Goal: Task Accomplishment & Management: Use online tool/utility

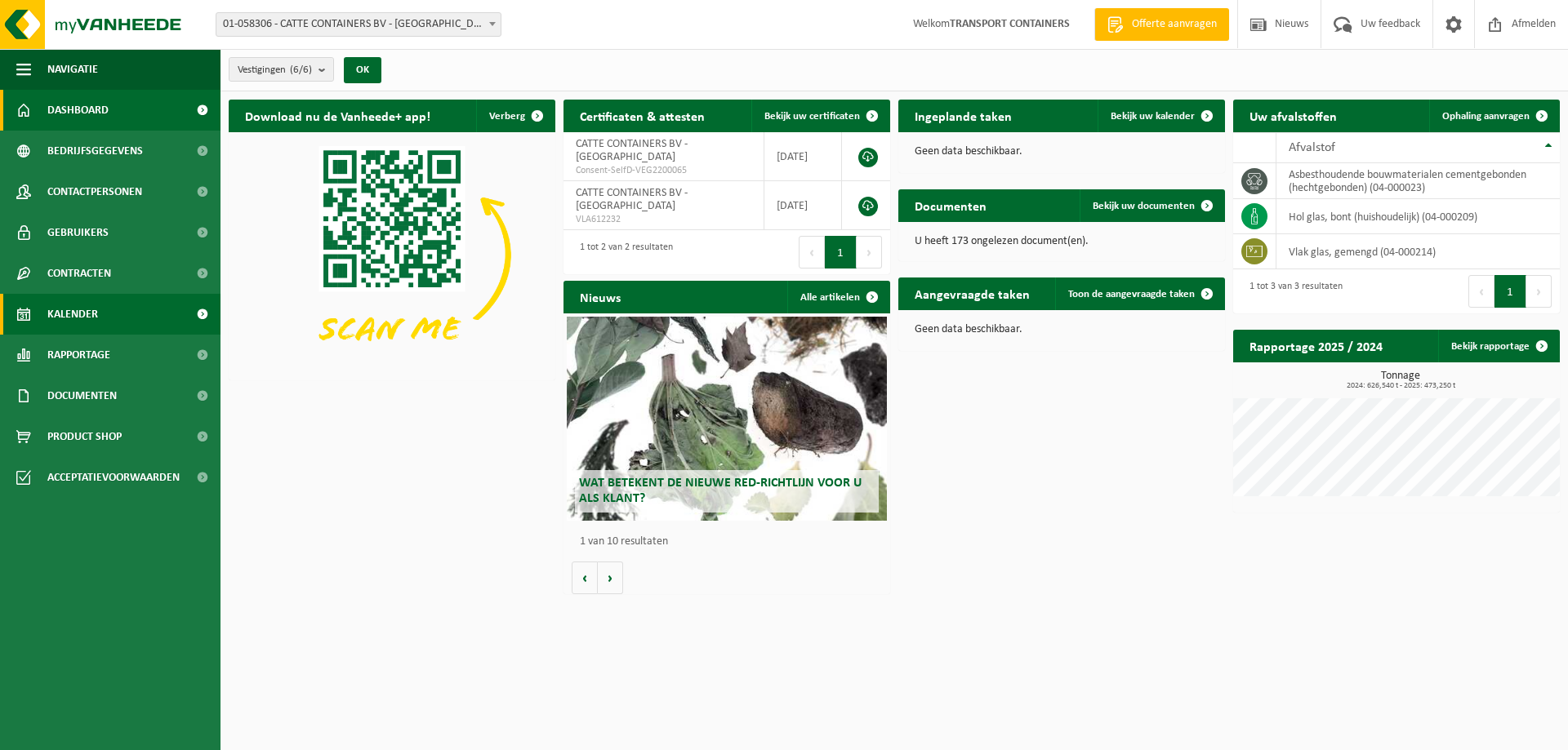
click at [125, 325] on link "Kalender" at bounding box center [110, 314] width 220 height 41
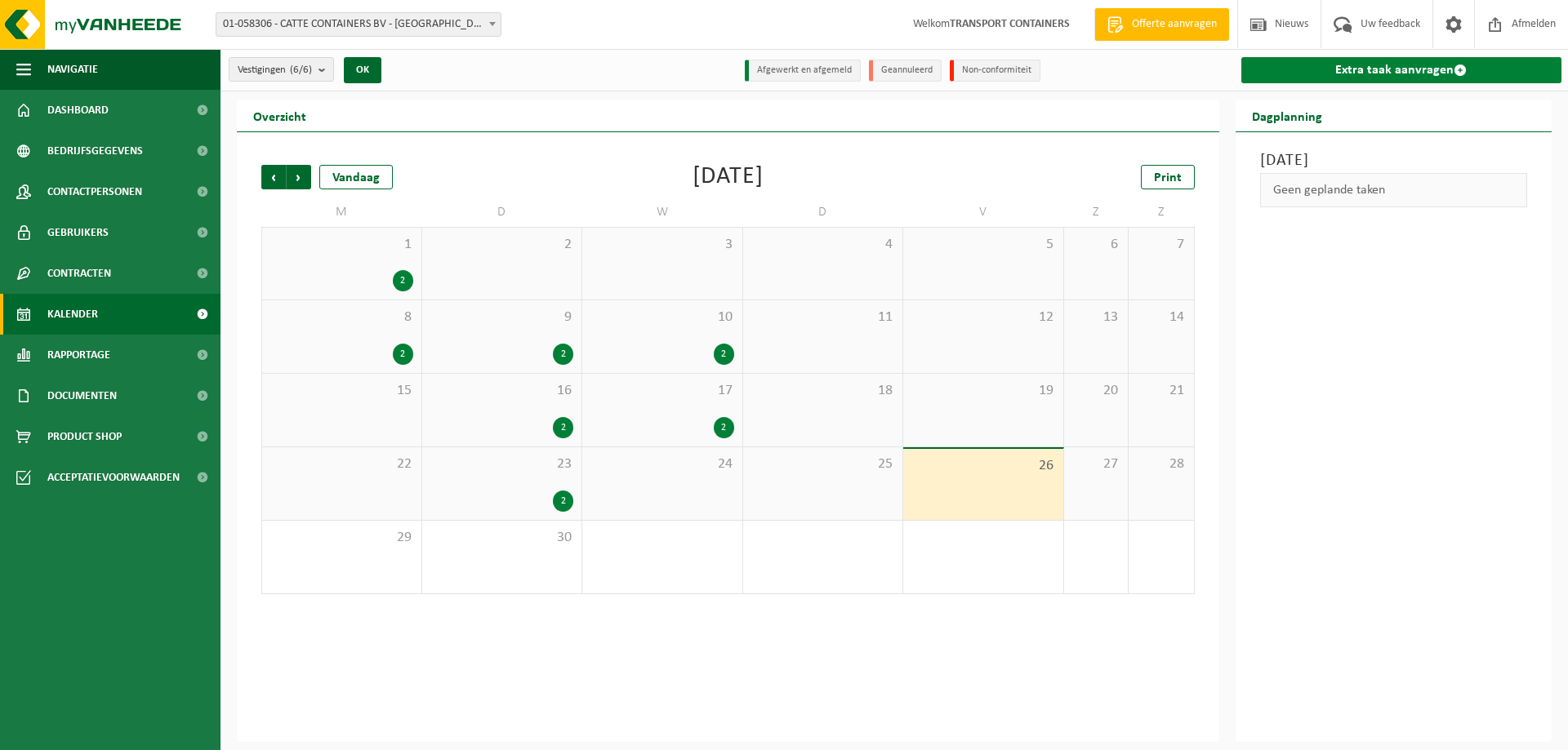
click at [1370, 76] on link "Extra taak aanvragen" at bounding box center [1401, 69] width 321 height 26
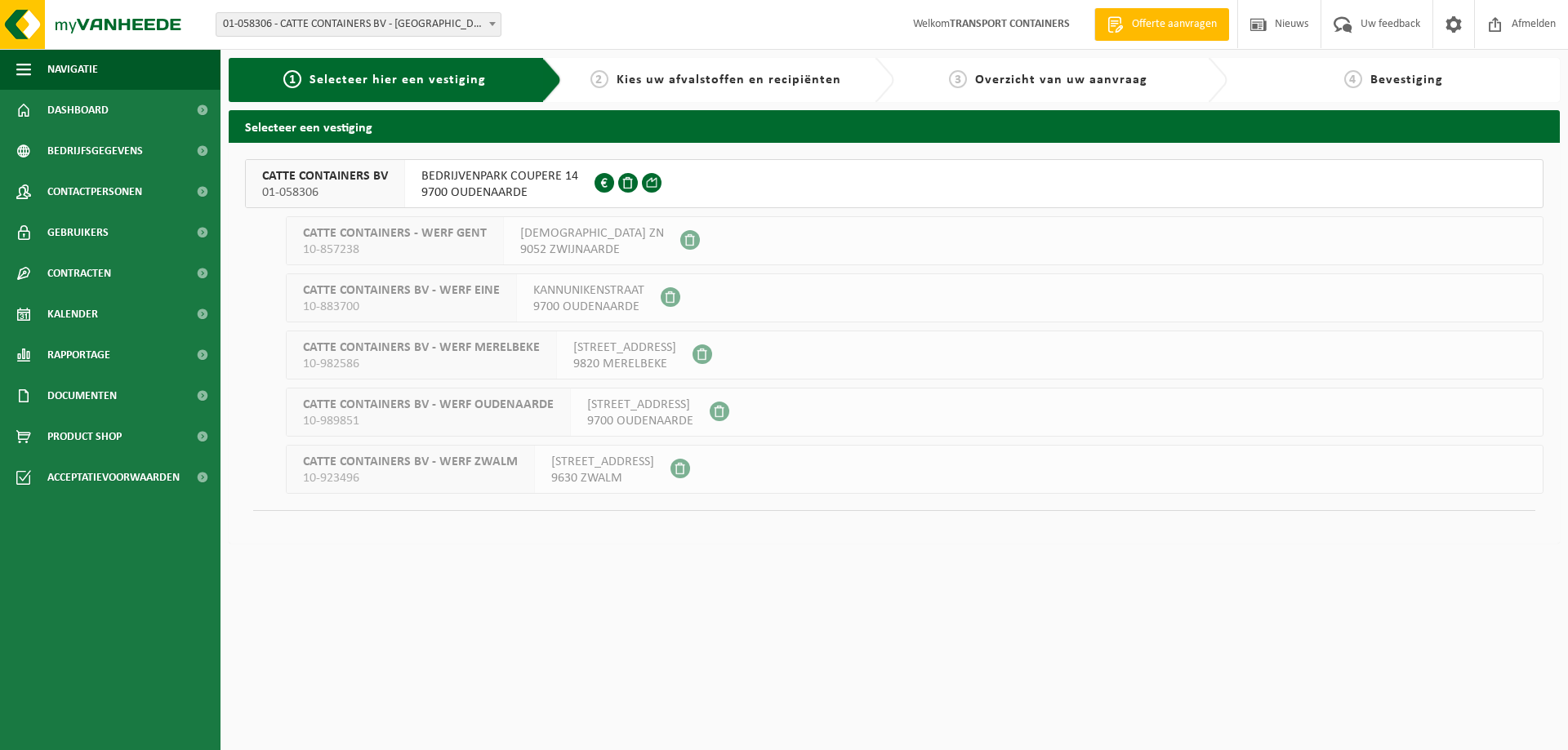
click at [532, 187] on span "9700 OUDENAARDE" at bounding box center [499, 193] width 157 height 17
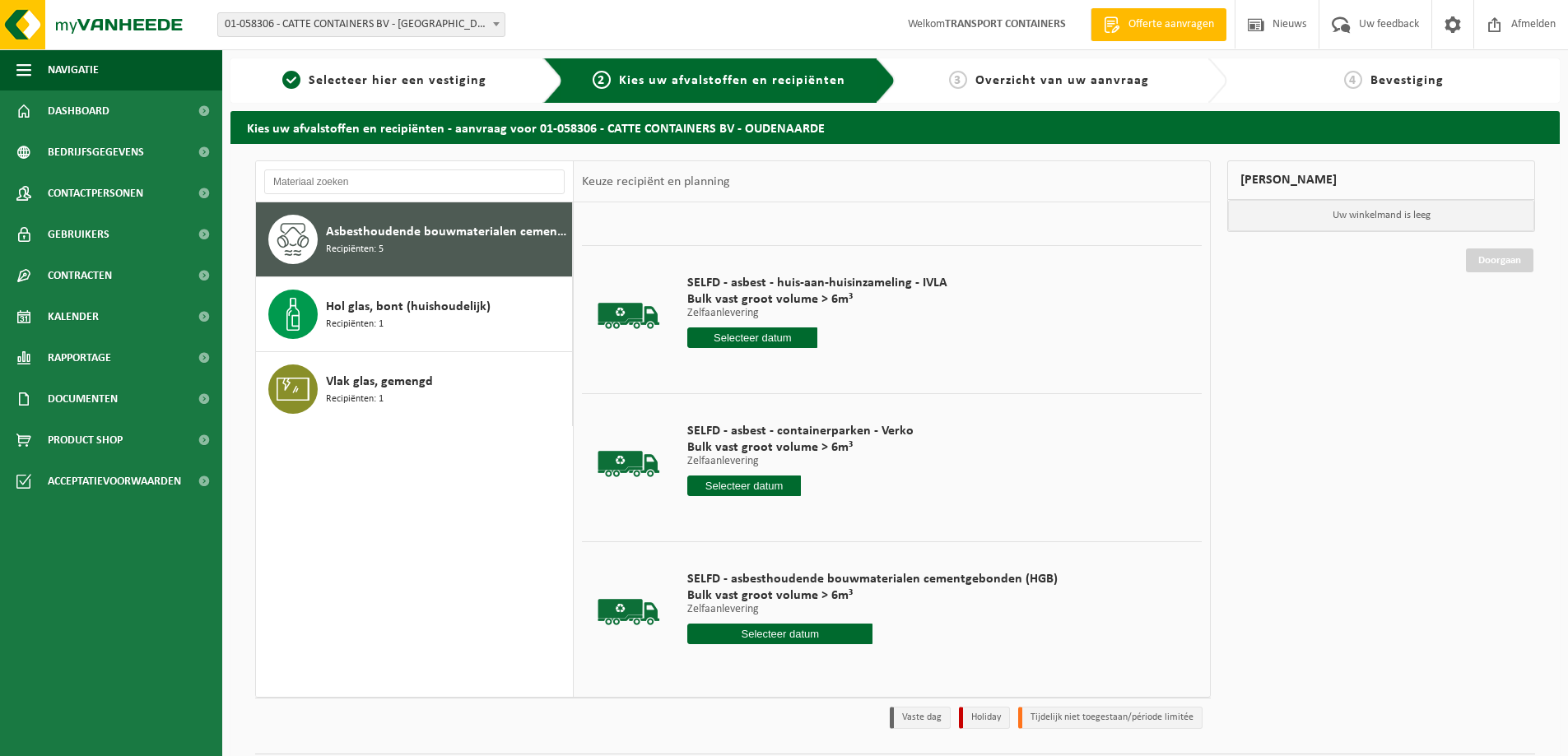
scroll to position [230, 0]
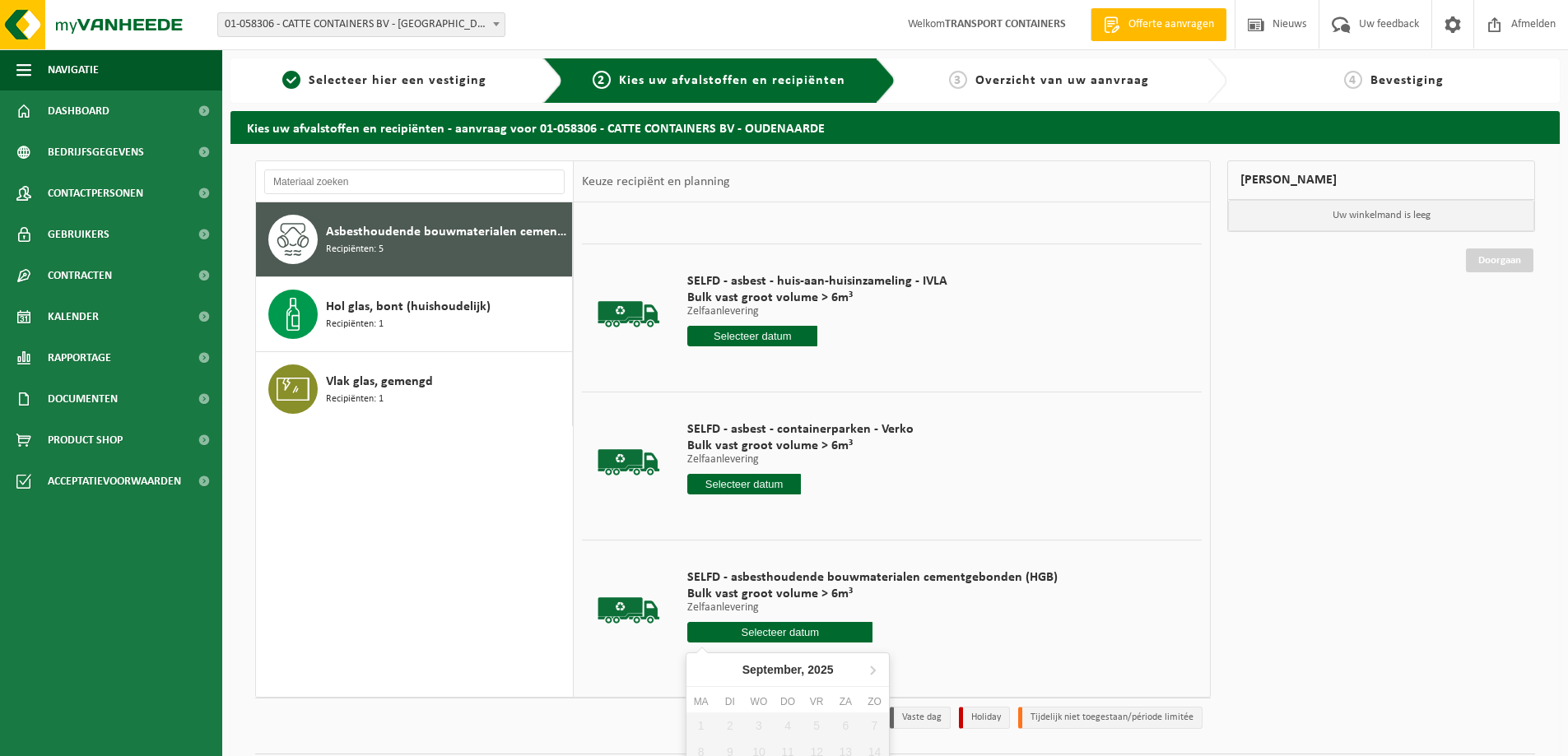
click at [775, 634] on input "text" at bounding box center [779, 632] width 185 height 20
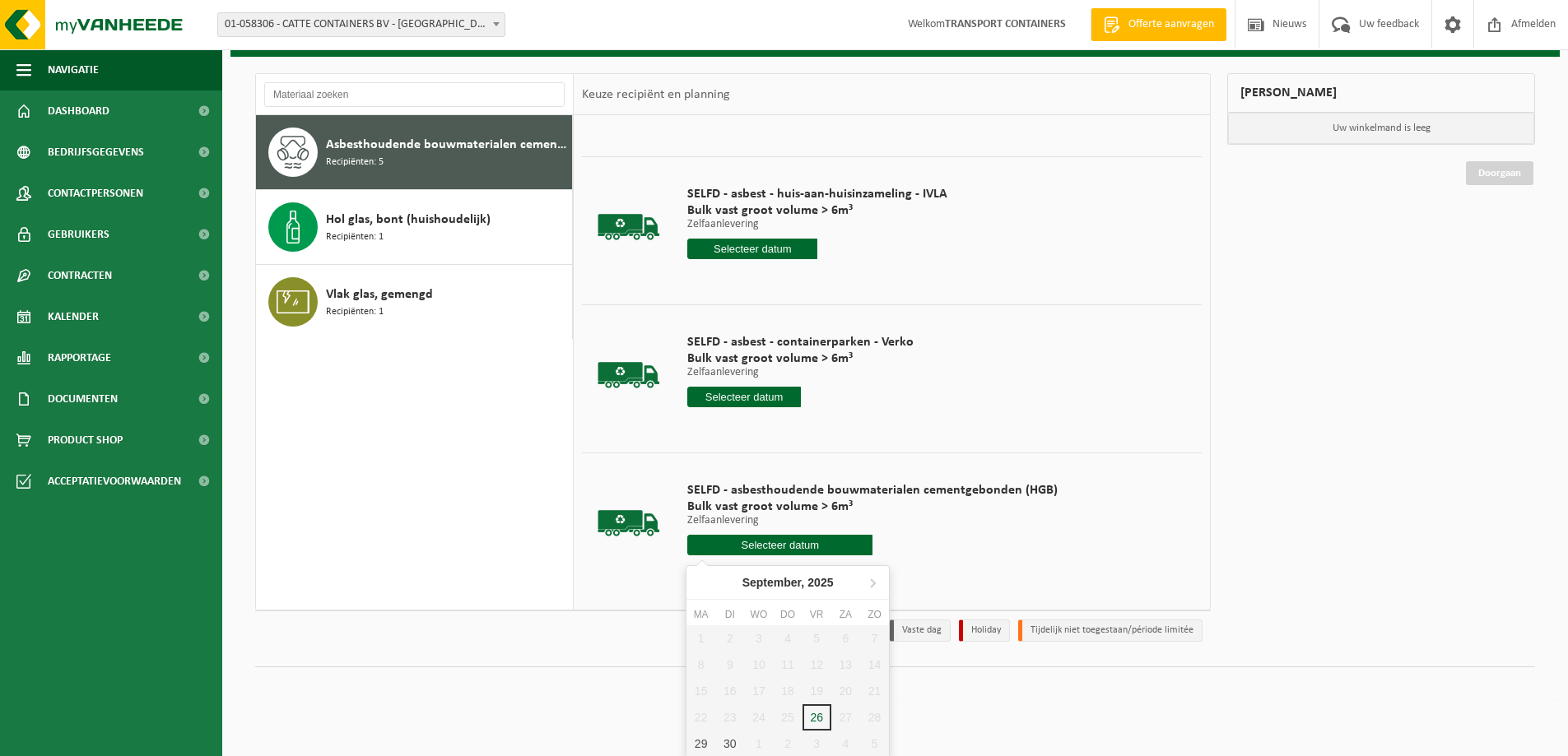
scroll to position [89, 0]
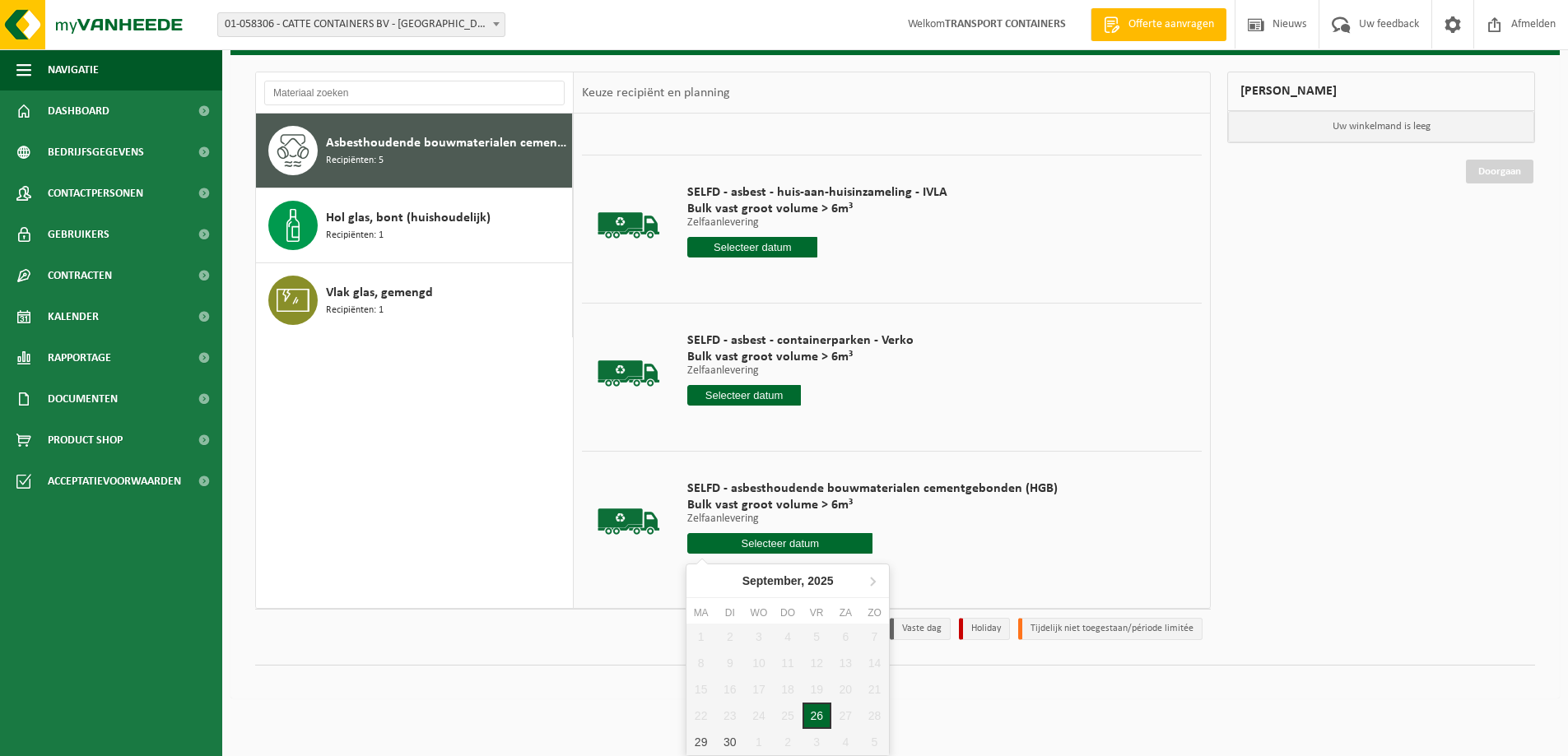
click at [821, 717] on div "26" at bounding box center [817, 716] width 29 height 26
type input "Van [DATE]"
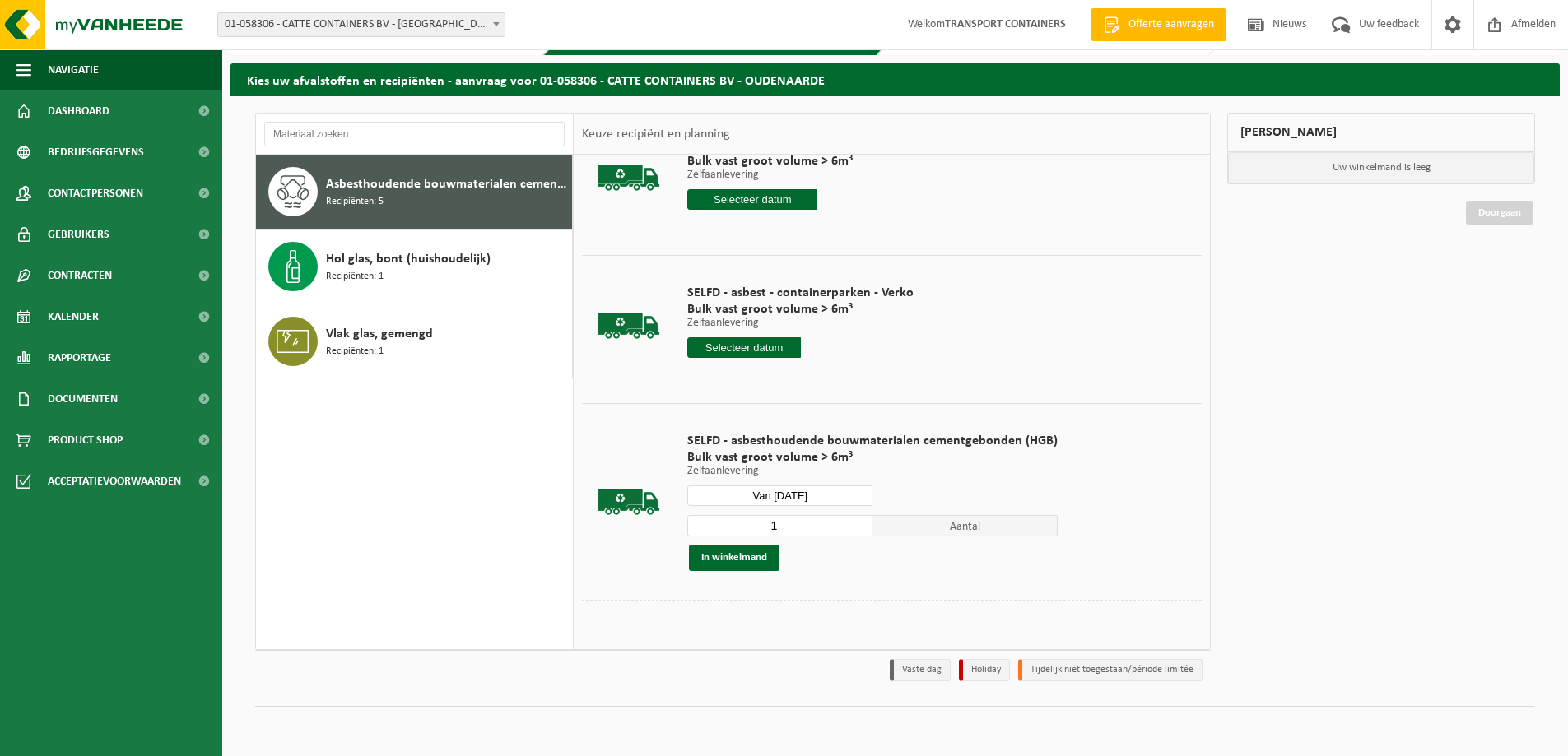
scroll to position [320, 0]
click at [729, 555] on button "In winkelmand" at bounding box center [733, 557] width 90 height 26
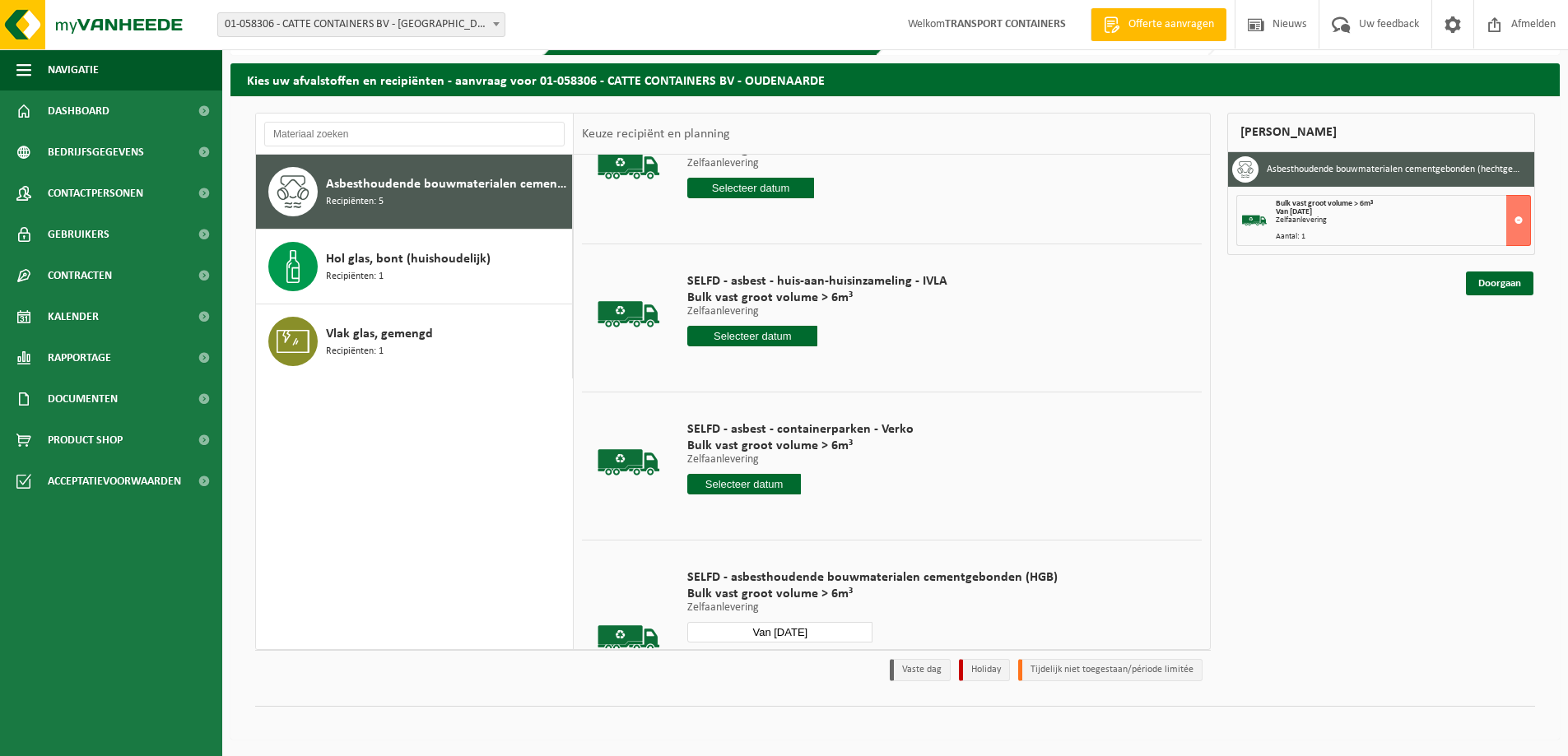
scroll to position [247, 0]
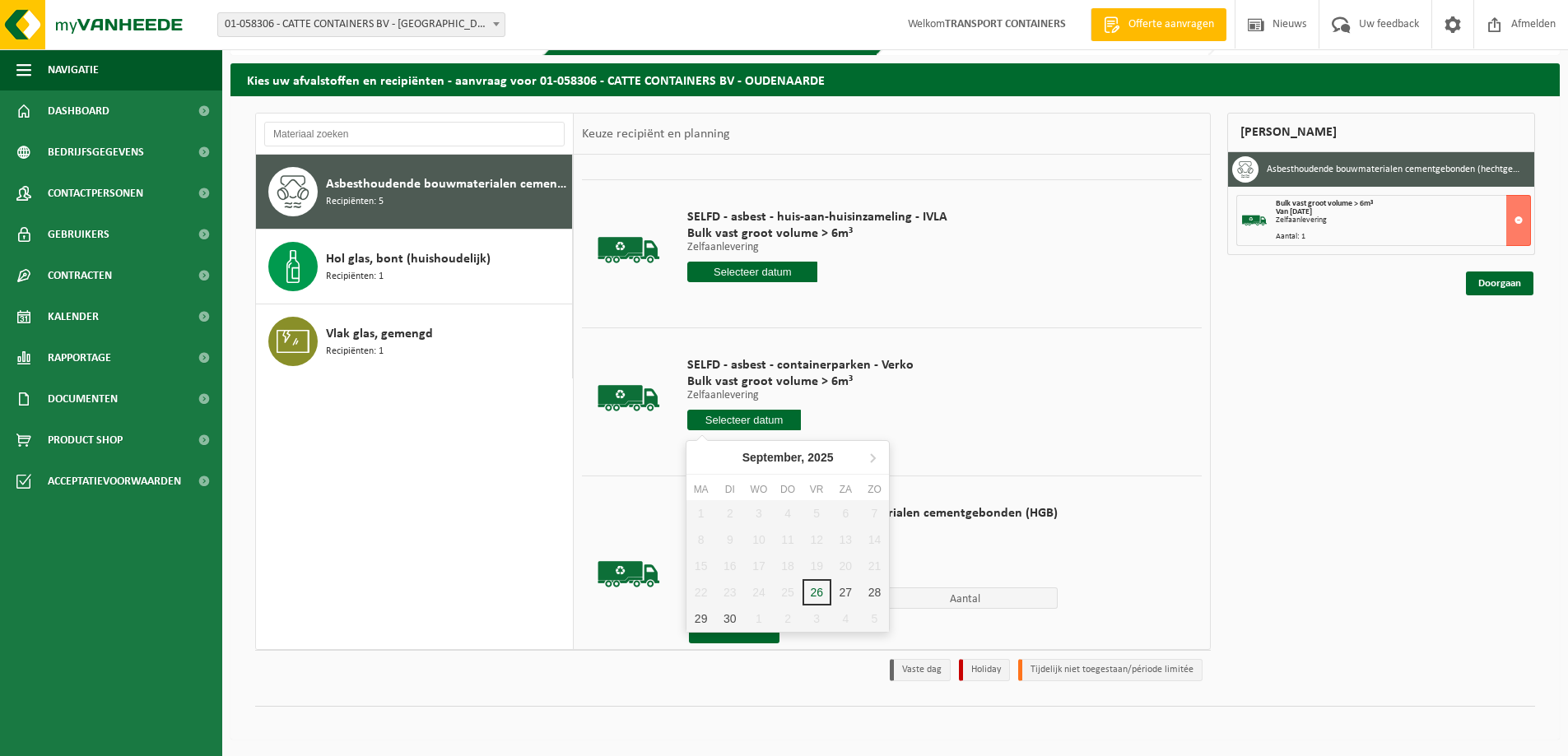
click at [737, 425] on input "text" at bounding box center [743, 420] width 114 height 20
click at [812, 586] on div "26" at bounding box center [817, 592] width 29 height 26
type input "Van 2025-09-26"
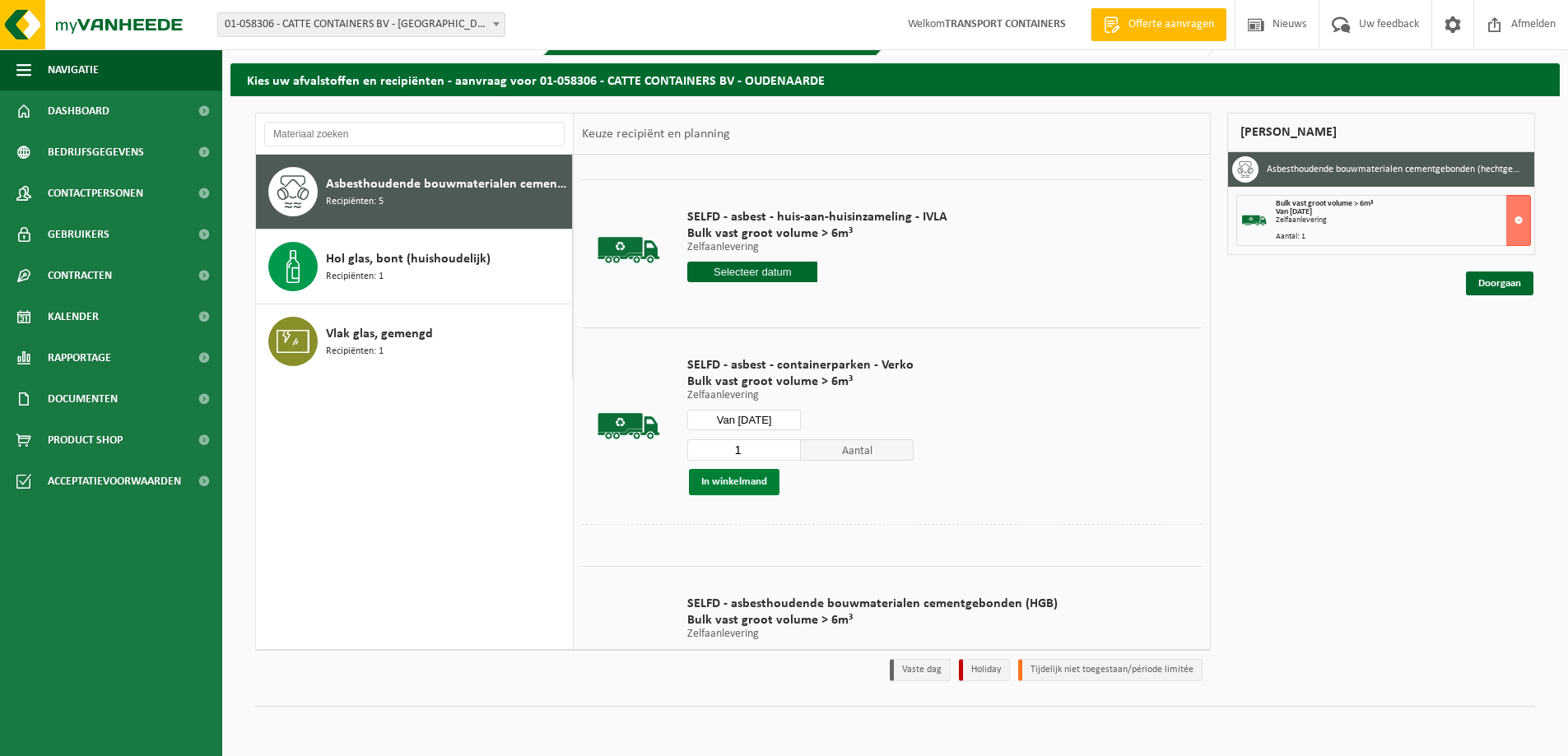
click at [719, 483] on button "In winkelmand" at bounding box center [733, 482] width 90 height 26
click at [1500, 344] on link "Doorgaan" at bounding box center [1500, 343] width 68 height 24
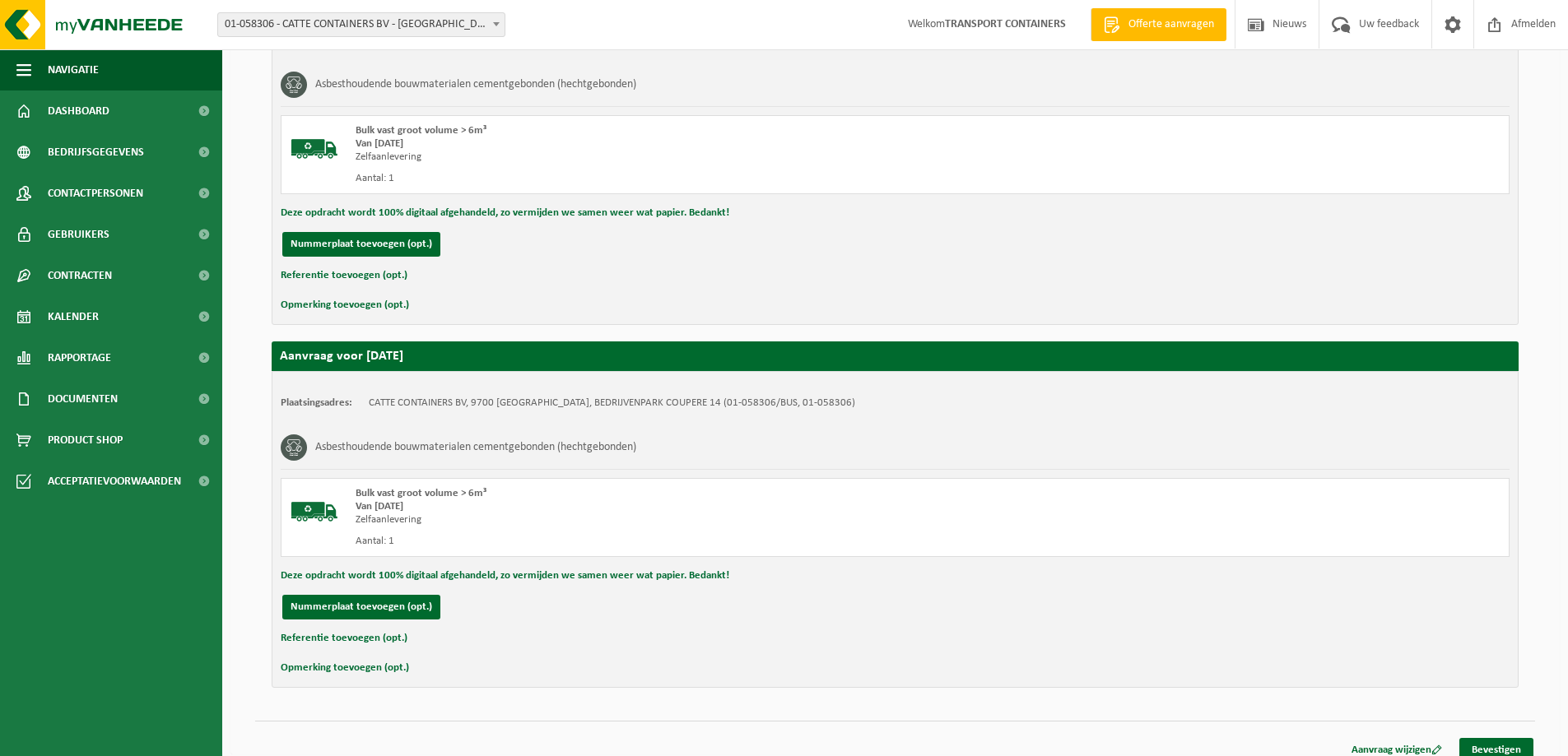
scroll to position [375, 0]
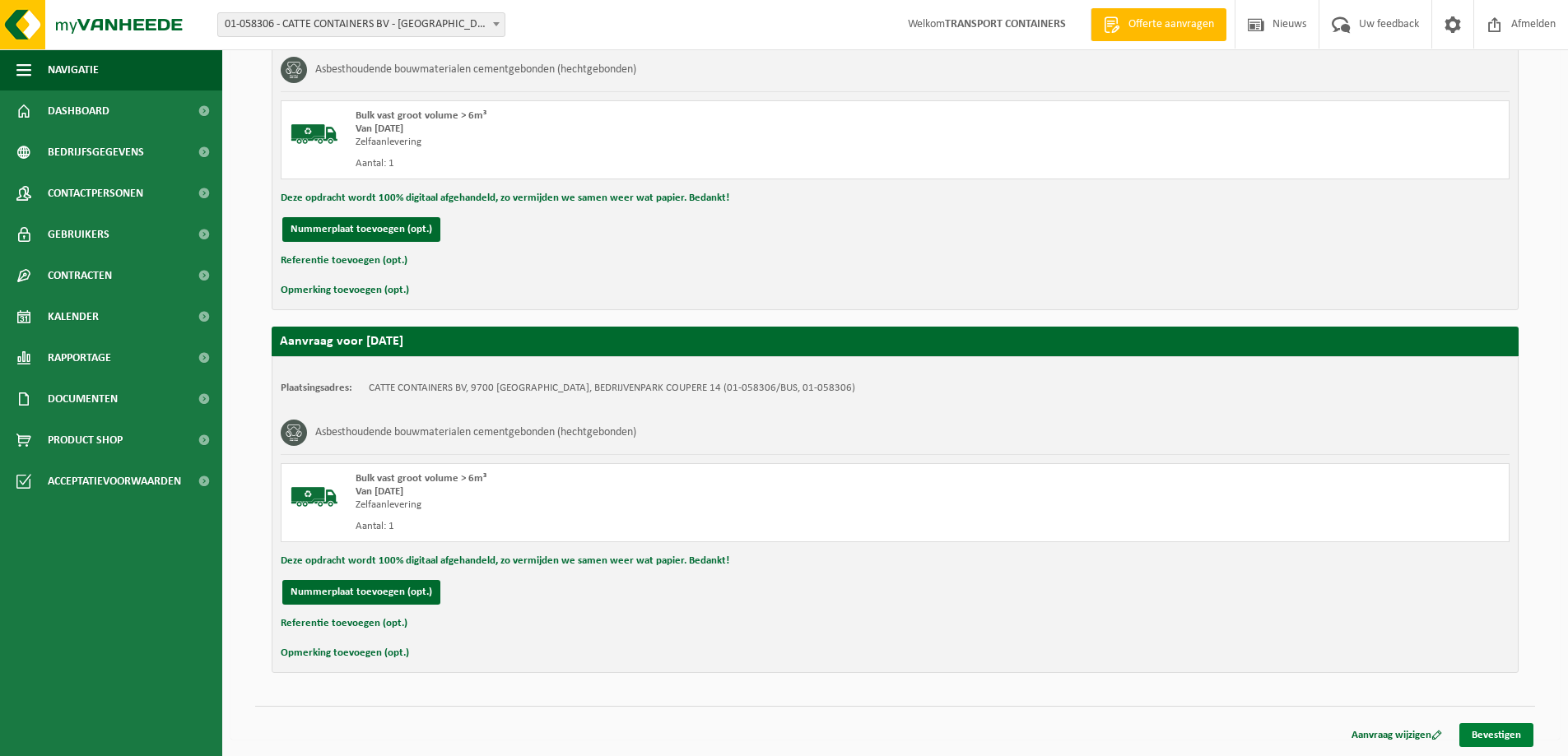
click at [1500, 742] on link "Bevestigen" at bounding box center [1496, 735] width 74 height 24
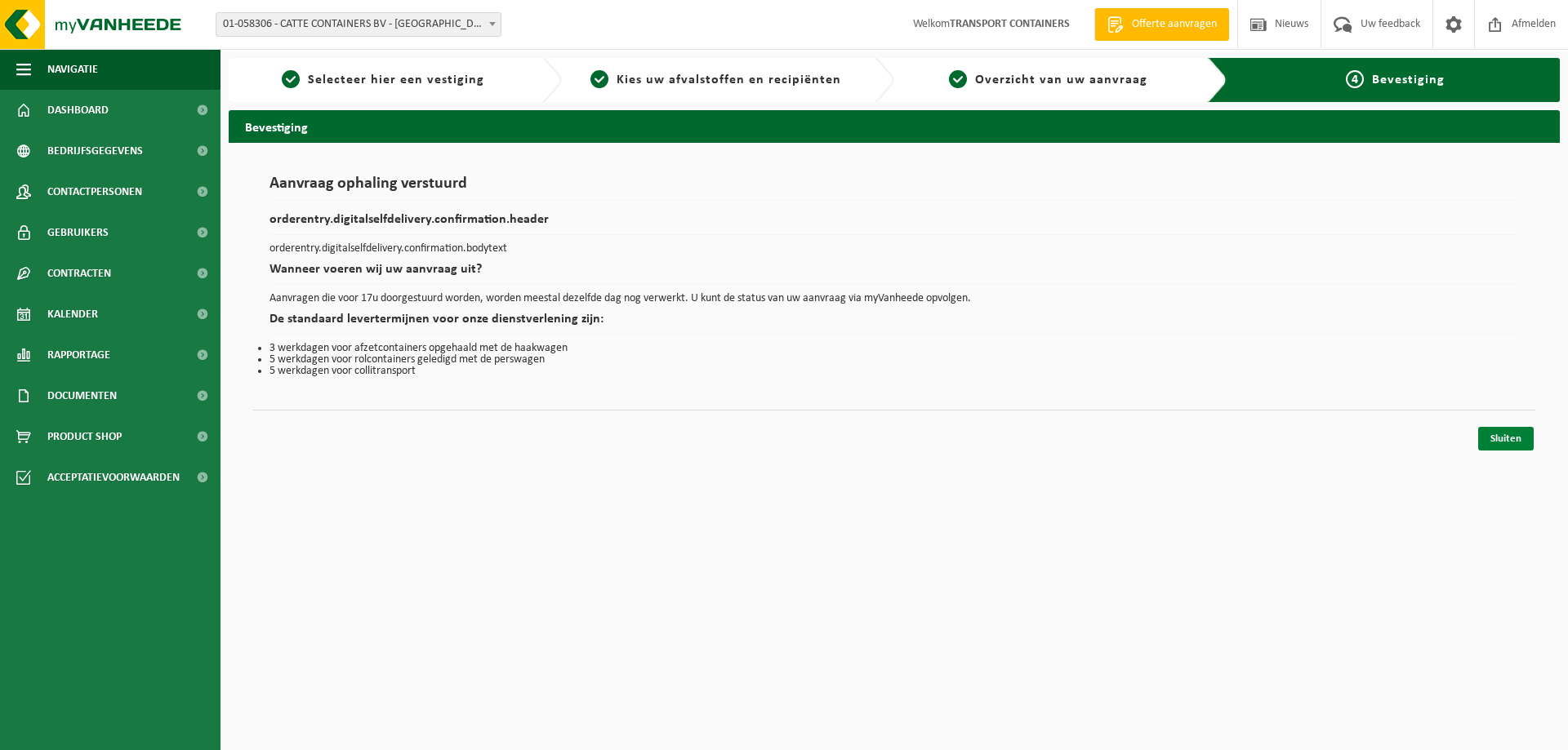
click at [1503, 442] on link "Sluiten" at bounding box center [1505, 439] width 55 height 23
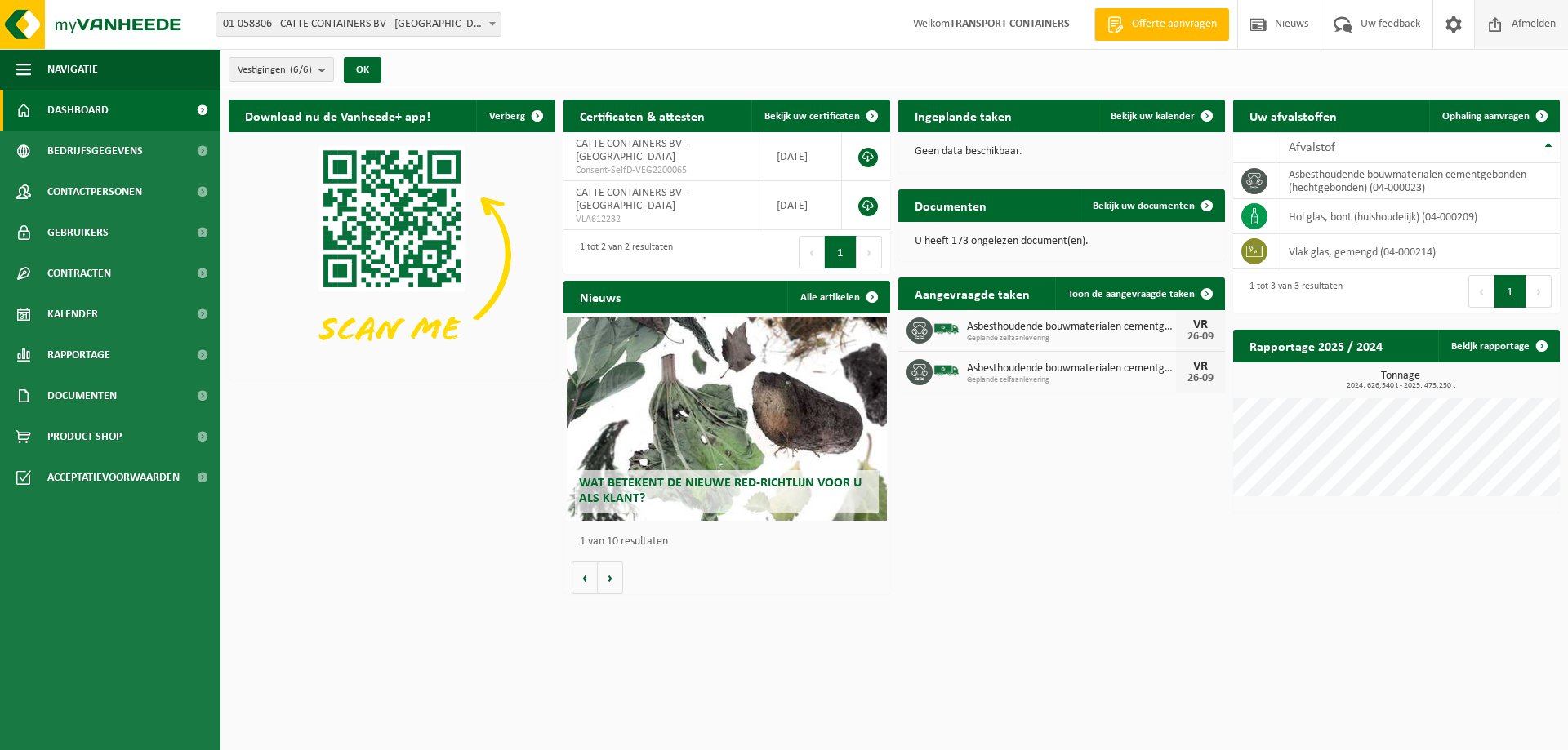
click at [1519, 23] on span "Afmelden" at bounding box center [1533, 24] width 52 height 49
